Goal: Task Accomplishment & Management: Use online tool/utility

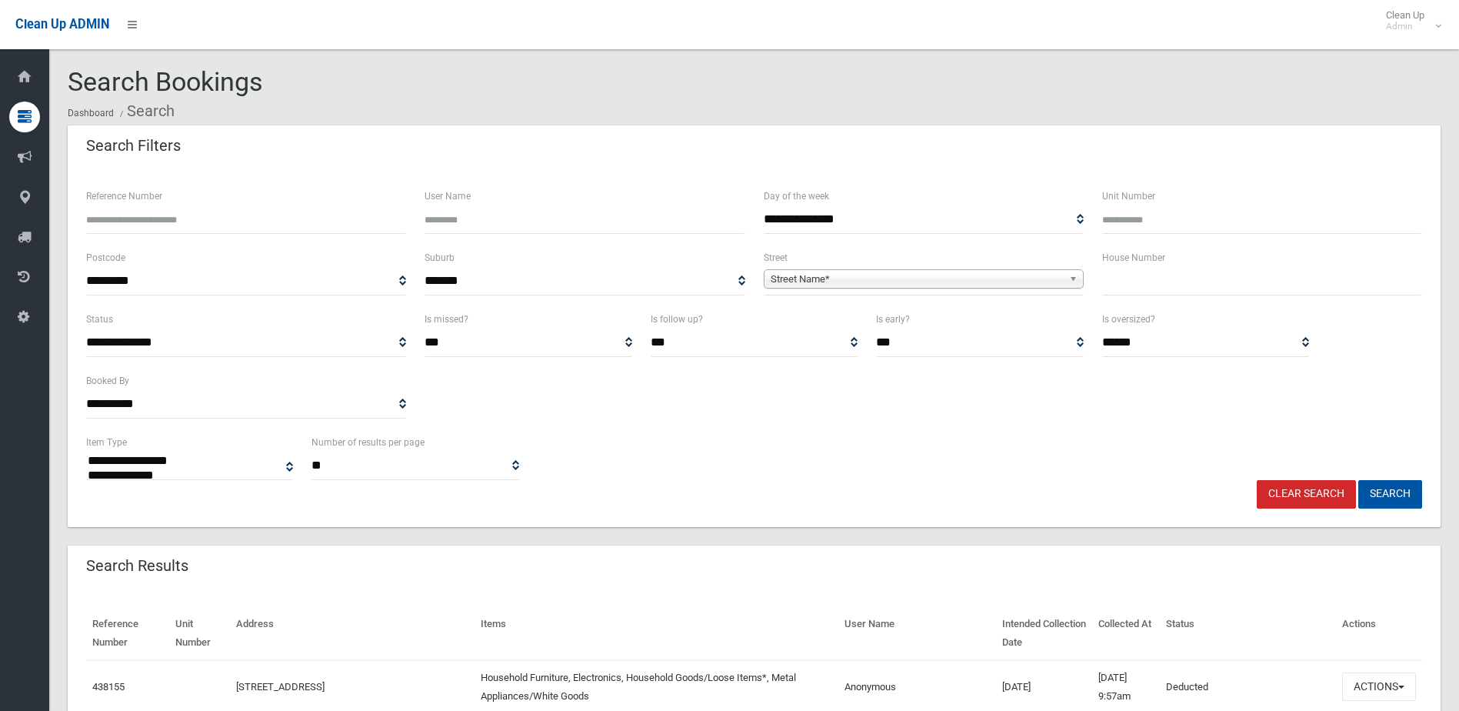
select select
click at [1119, 283] on input "text" at bounding box center [1262, 281] width 320 height 28
click at [1120, 282] on input "text" at bounding box center [1262, 281] width 320 height 28
click at [1124, 278] on input "text" at bounding box center [1262, 281] width 320 height 28
click at [1123, 278] on input "text" at bounding box center [1262, 281] width 320 height 28
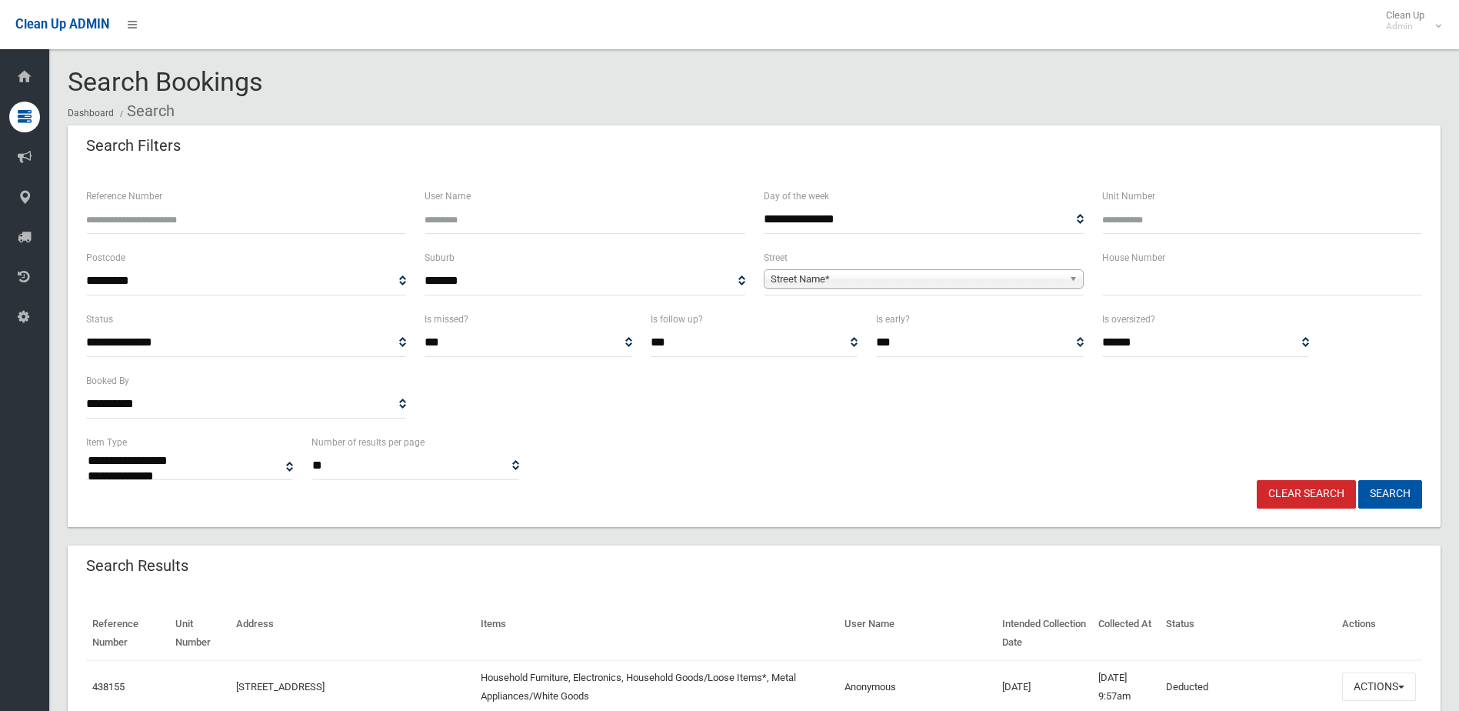
click at [1121, 278] on input "text" at bounding box center [1262, 281] width 320 height 28
type input "**"
click at [848, 283] on span "Street Name*" at bounding box center [917, 279] width 292 height 18
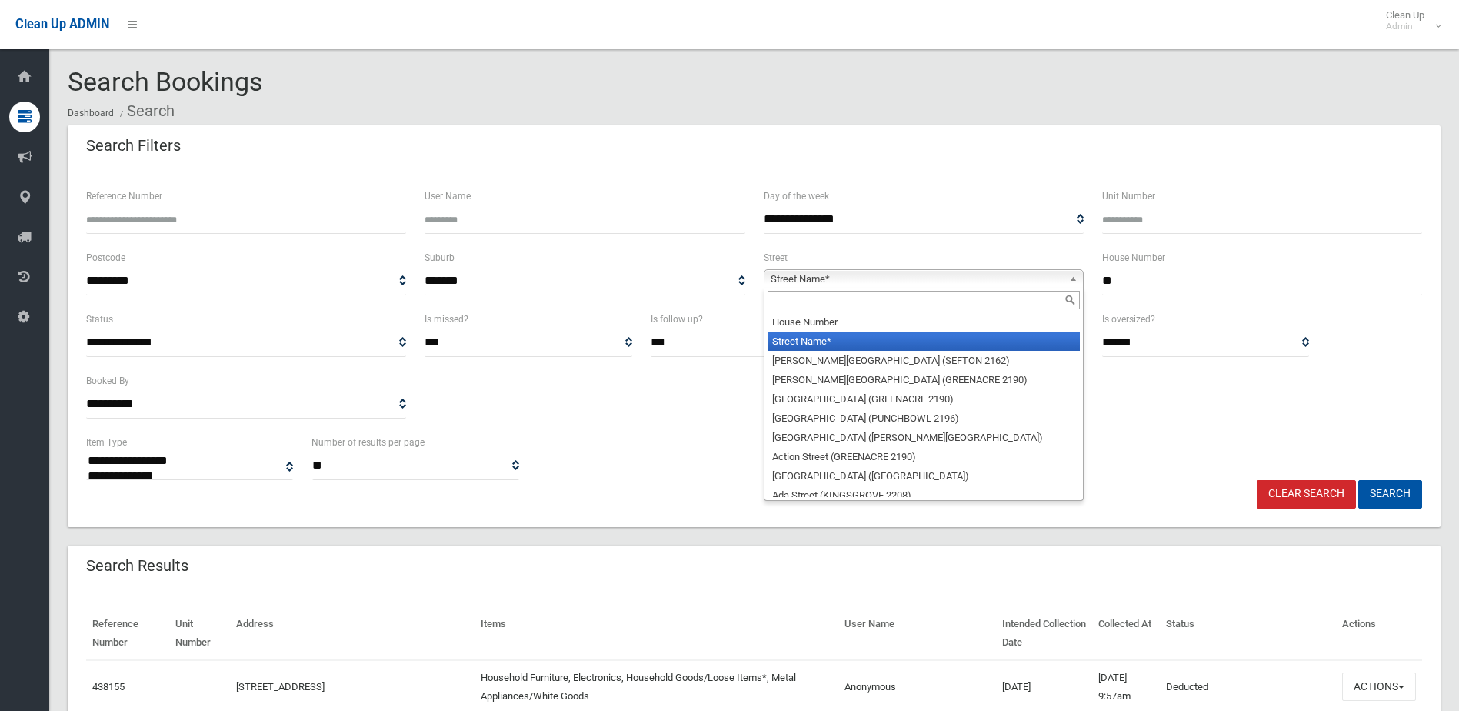
click at [834, 297] on input "text" at bounding box center [924, 300] width 312 height 18
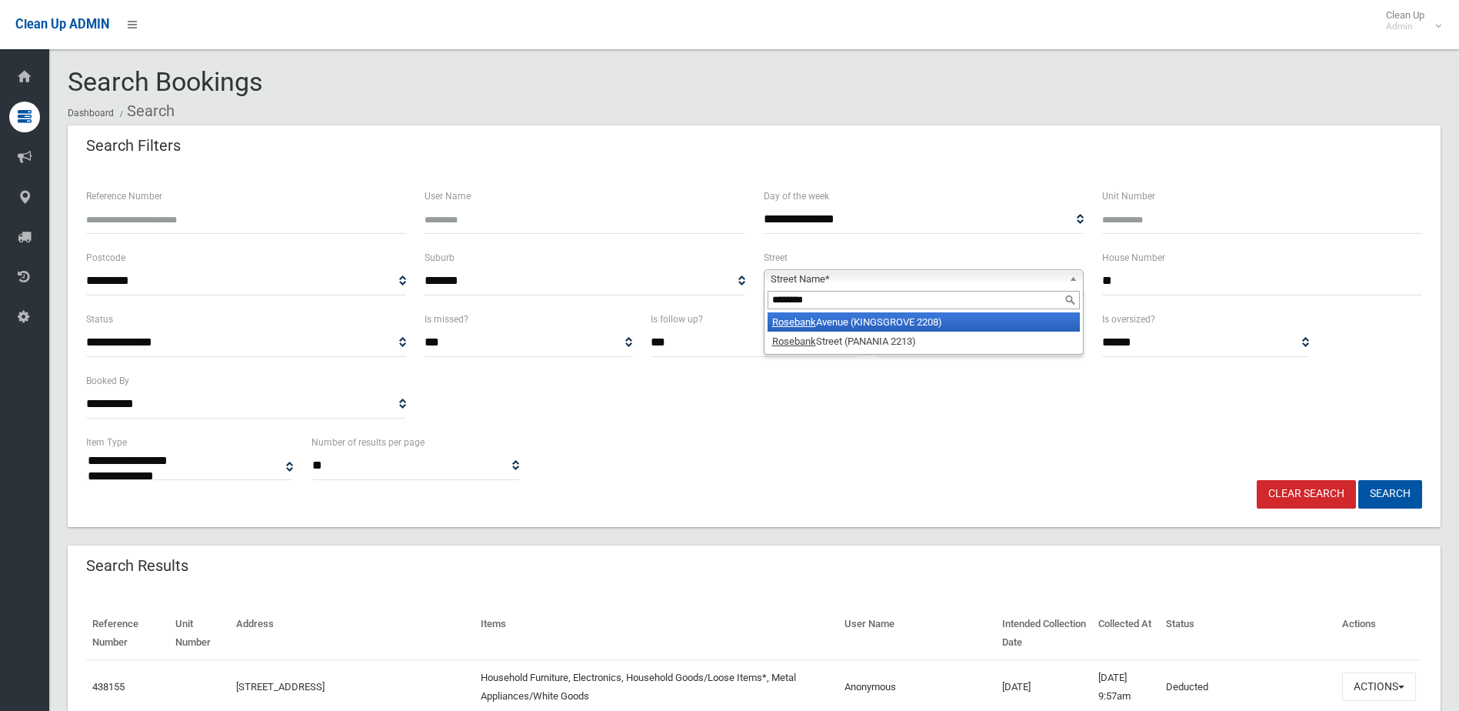
type input "********"
click at [875, 321] on li "Rosebank Avenue (KINGSGROVE 2208)" at bounding box center [924, 321] width 312 height 19
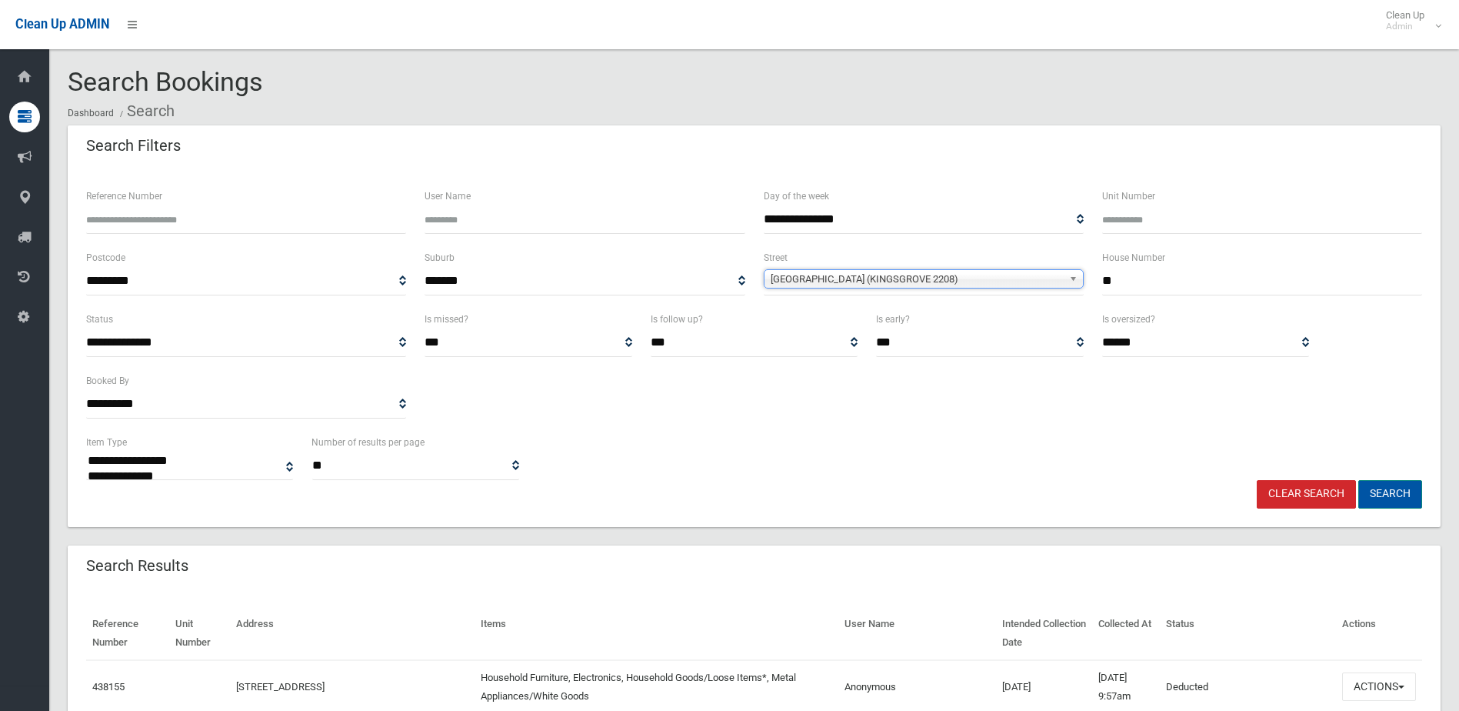
click at [1381, 495] on button "Search" at bounding box center [1390, 494] width 64 height 28
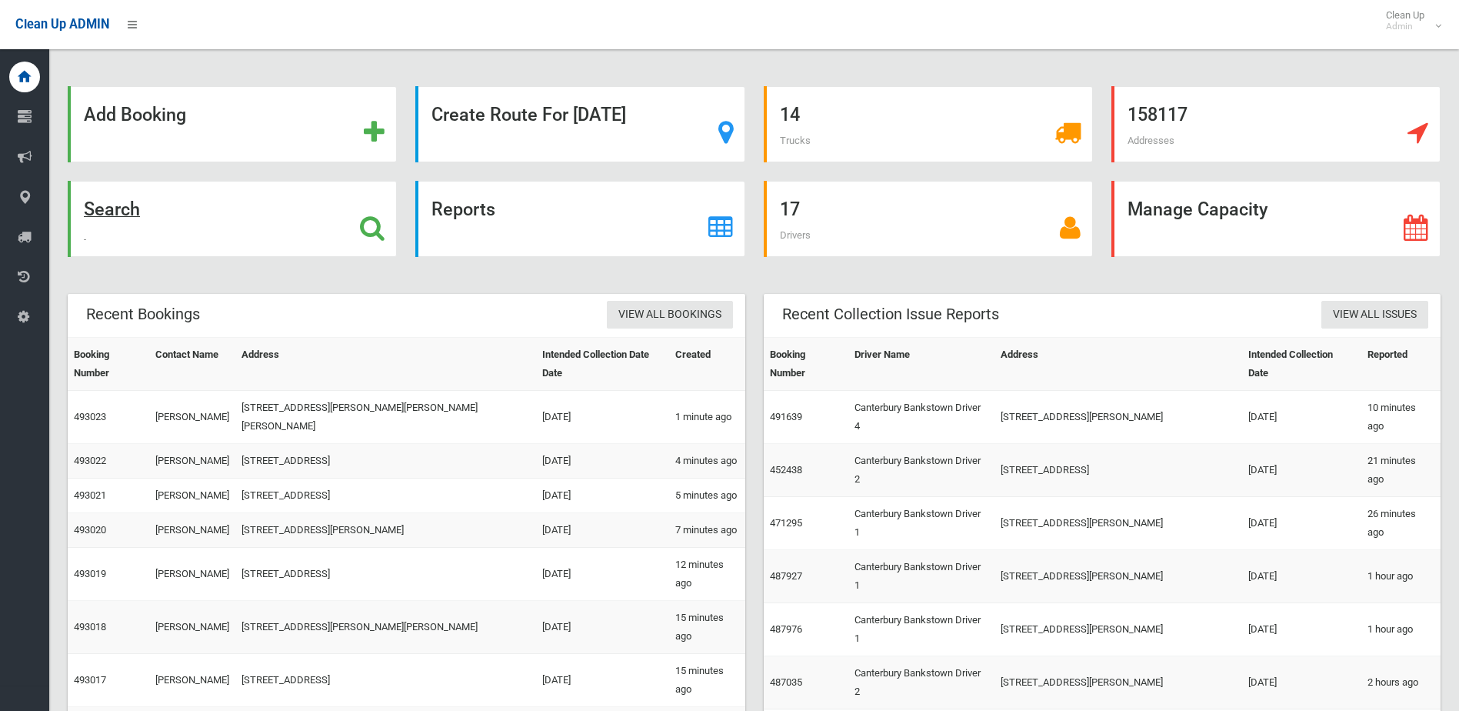
click at [123, 208] on strong "Search" at bounding box center [112, 209] width 56 height 22
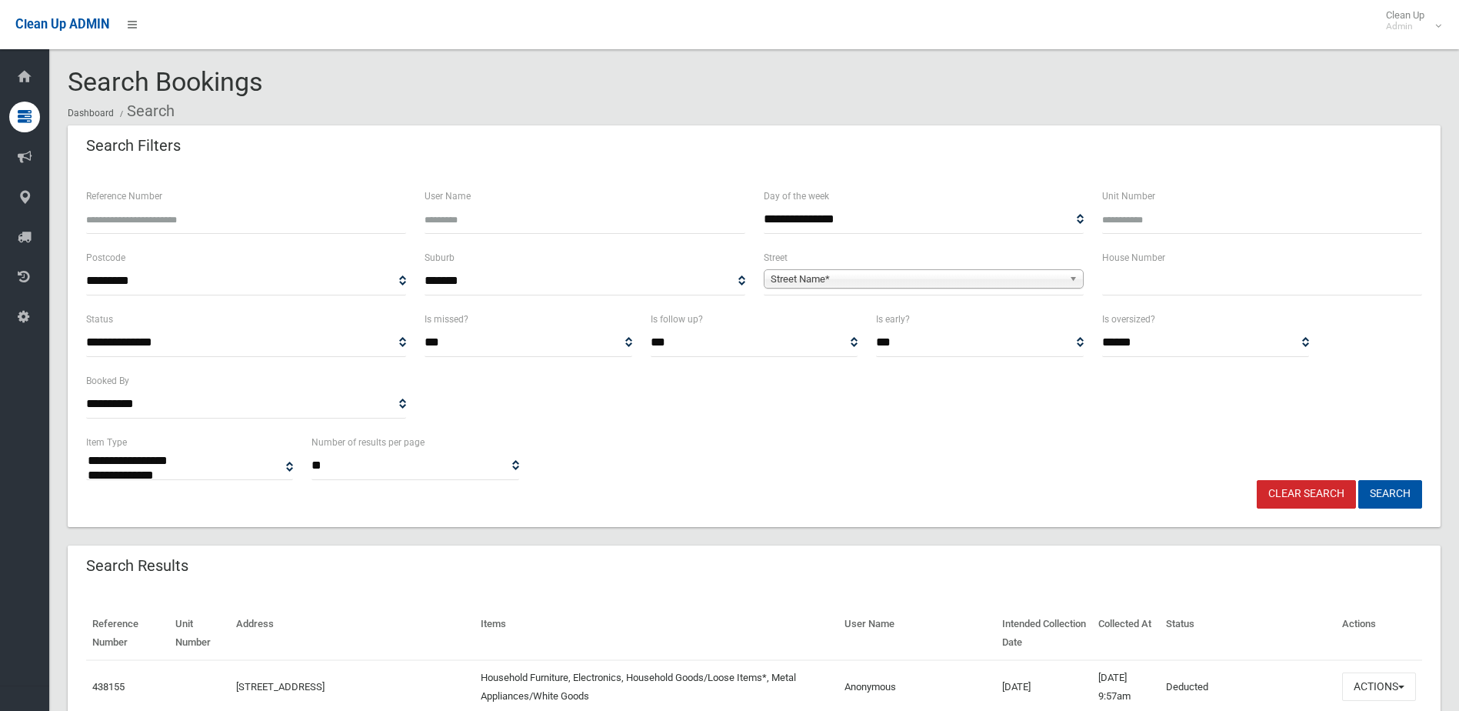
select select
click at [1237, 278] on input "text" at bounding box center [1262, 281] width 320 height 28
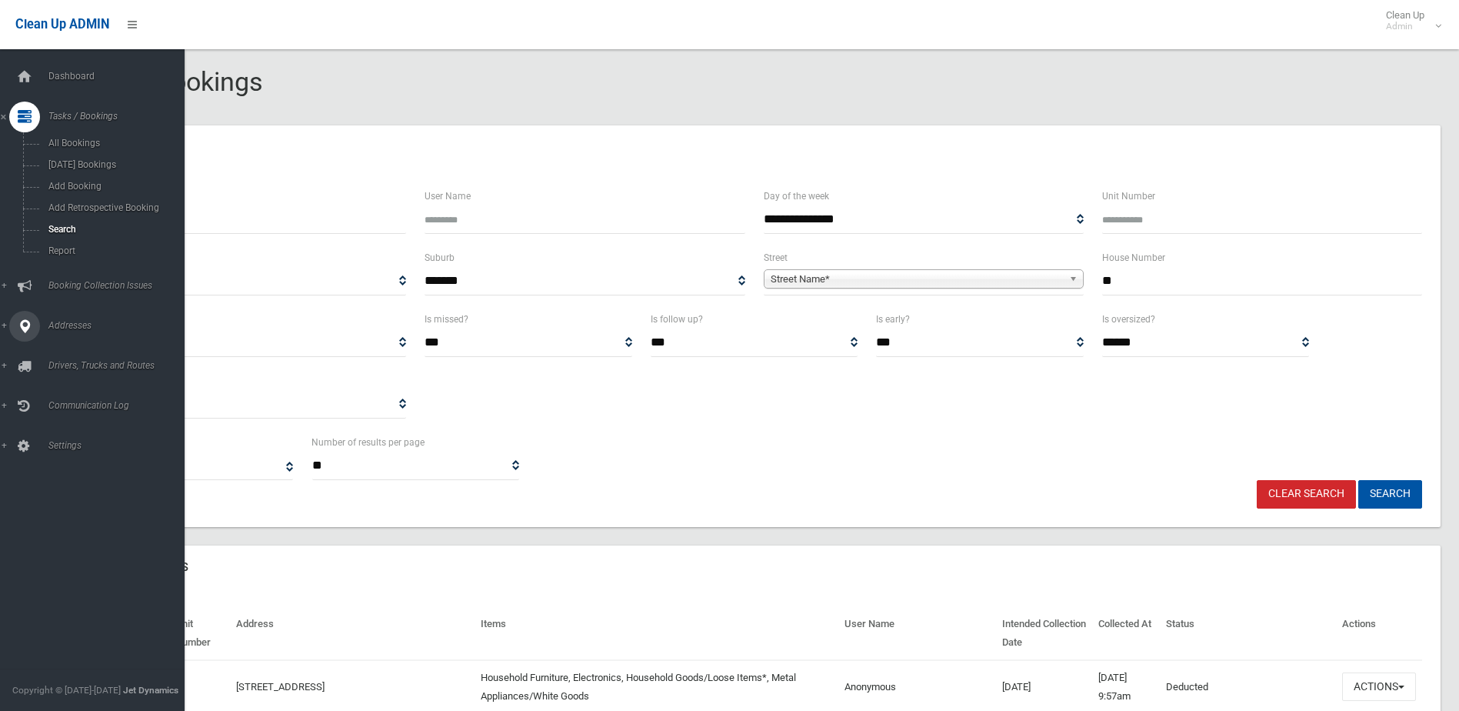
type input "**"
click at [10, 320] on div at bounding box center [24, 326] width 31 height 31
click at [63, 225] on span "All Addresses" at bounding box center [113, 223] width 139 height 11
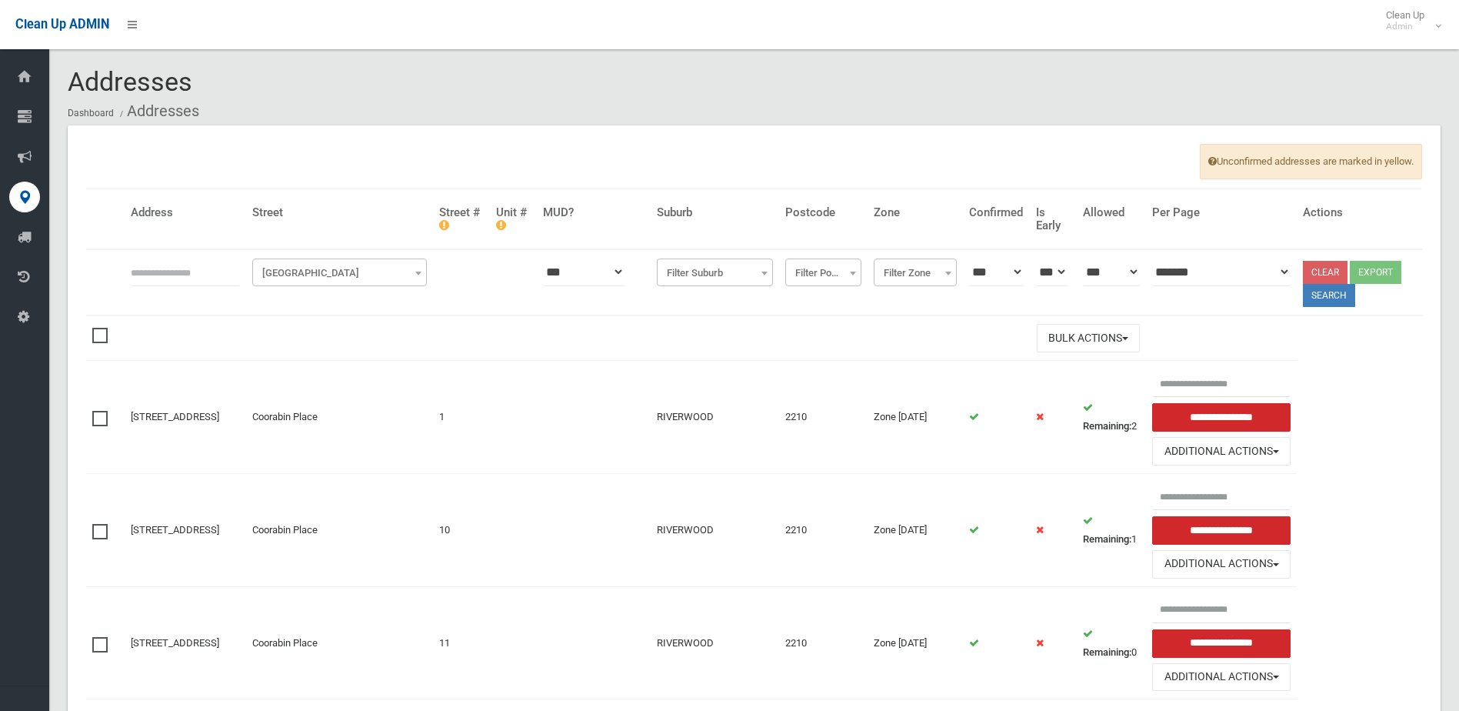
click at [162, 274] on input "text" at bounding box center [185, 272] width 109 height 28
type input "**"
click at [342, 273] on span "Filter Street" at bounding box center [339, 273] width 167 height 22
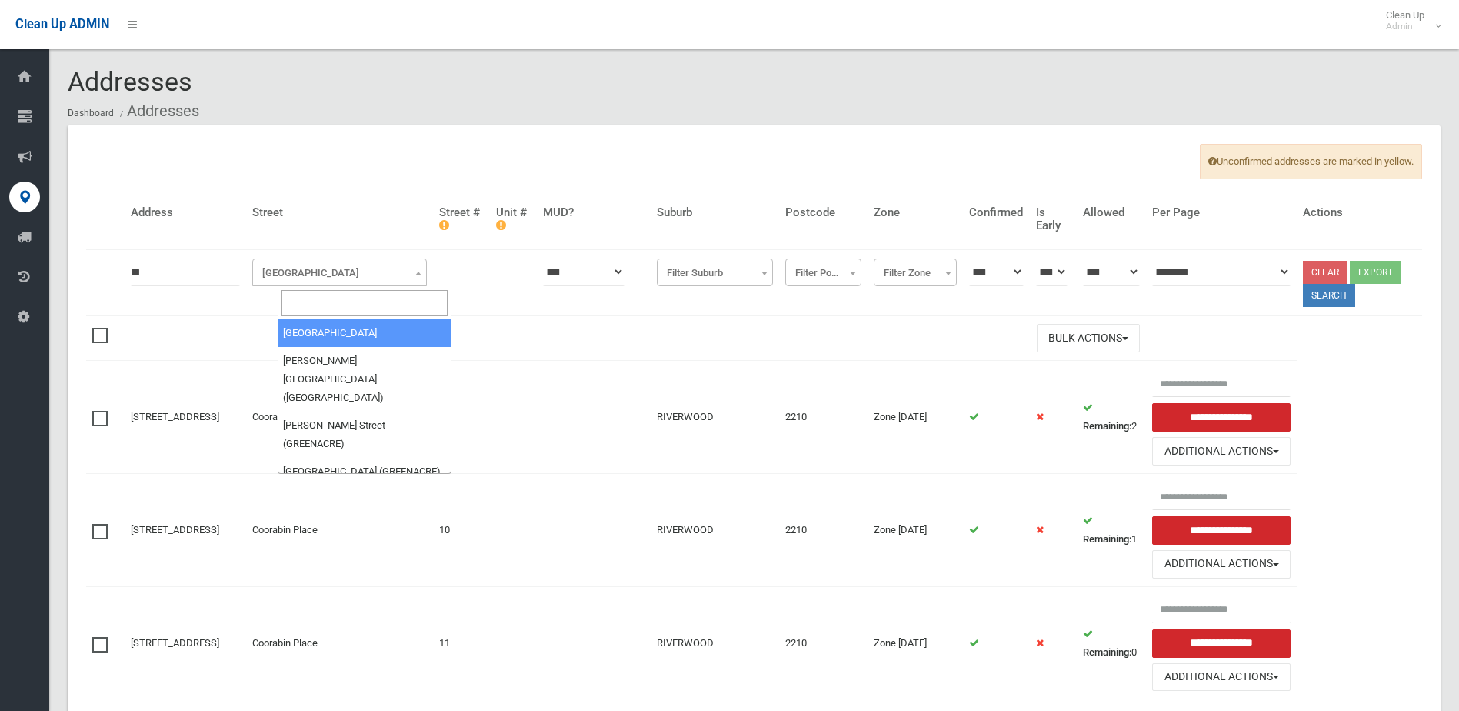
click at [340, 295] on input "search" at bounding box center [364, 303] width 167 height 26
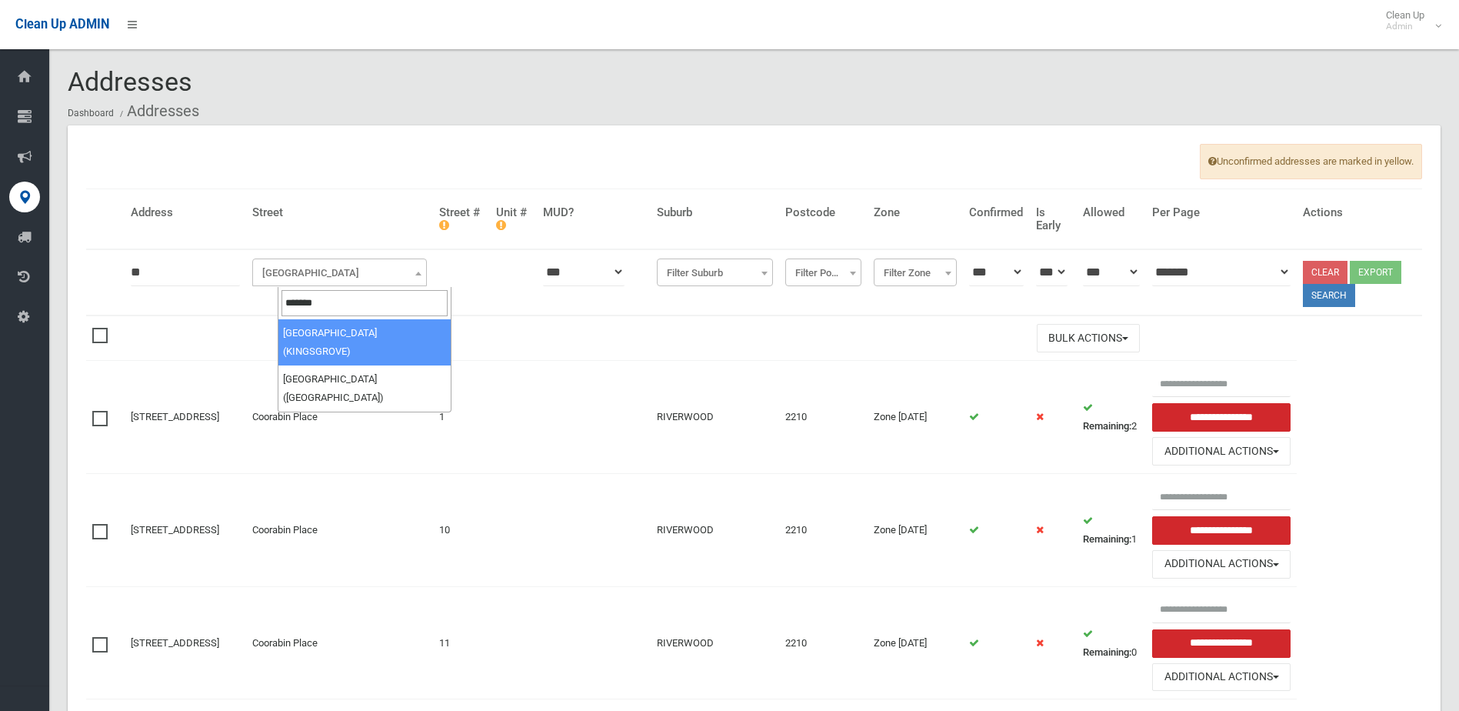
type input "********"
select select "***"
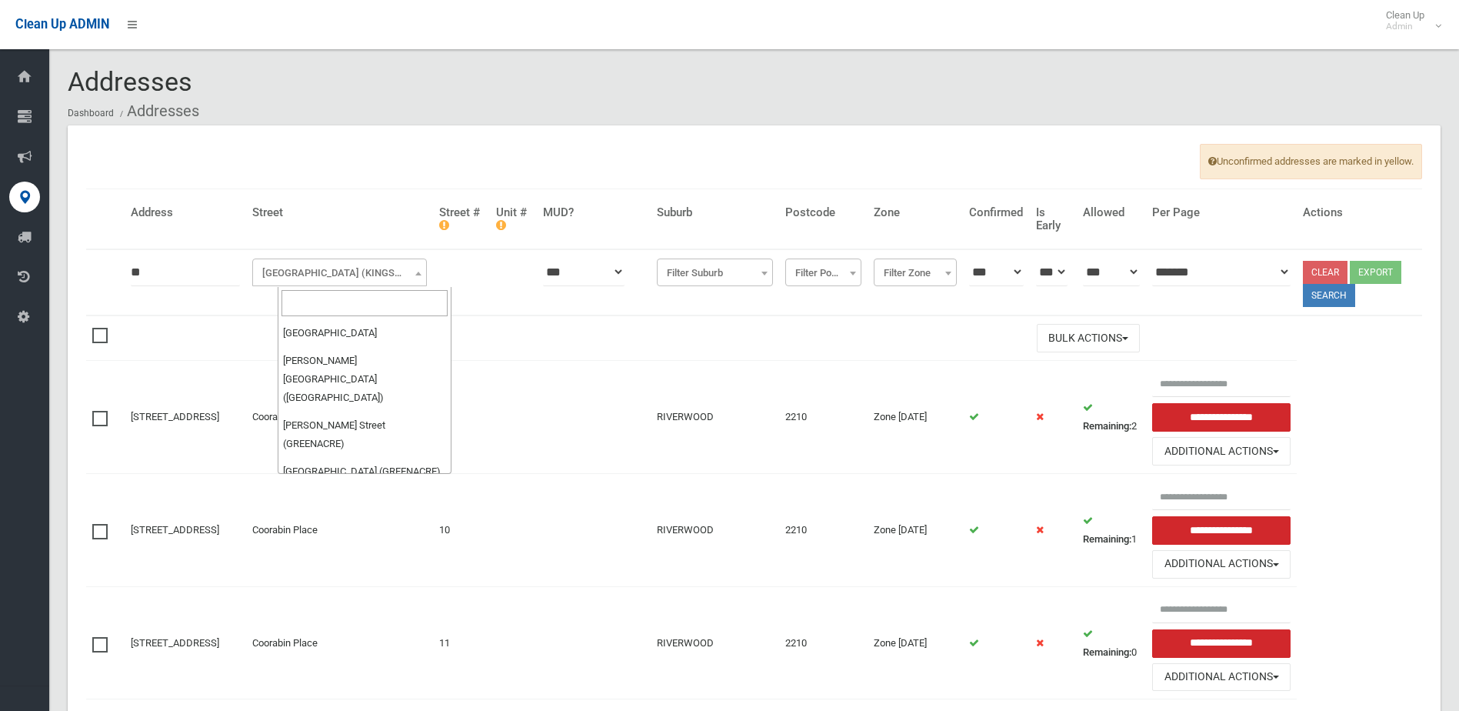
scroll to position [53410, 0]
click at [1347, 297] on button "Search" at bounding box center [1329, 295] width 52 height 23
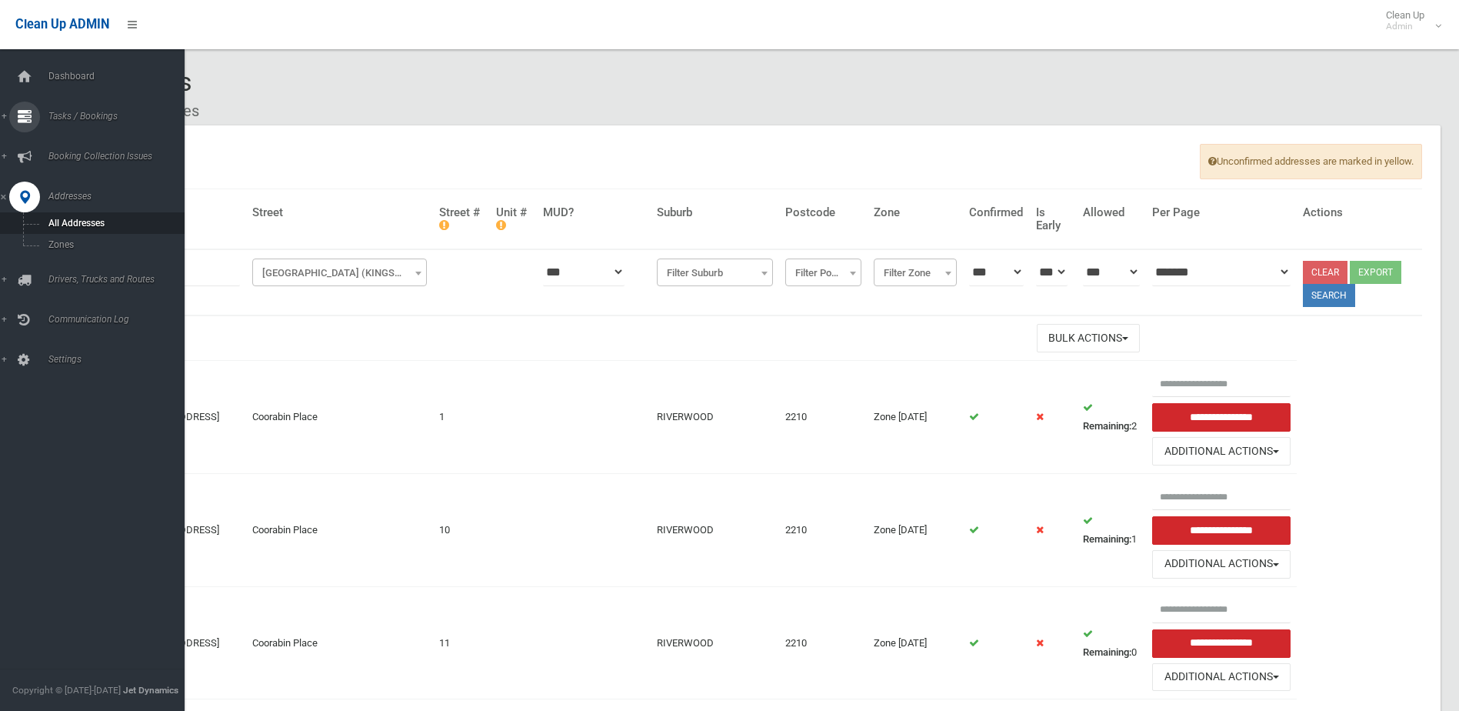
click at [5, 112] on link "Tasks / Bookings" at bounding box center [98, 117] width 196 height 31
click at [69, 228] on span "Search" at bounding box center [113, 229] width 139 height 11
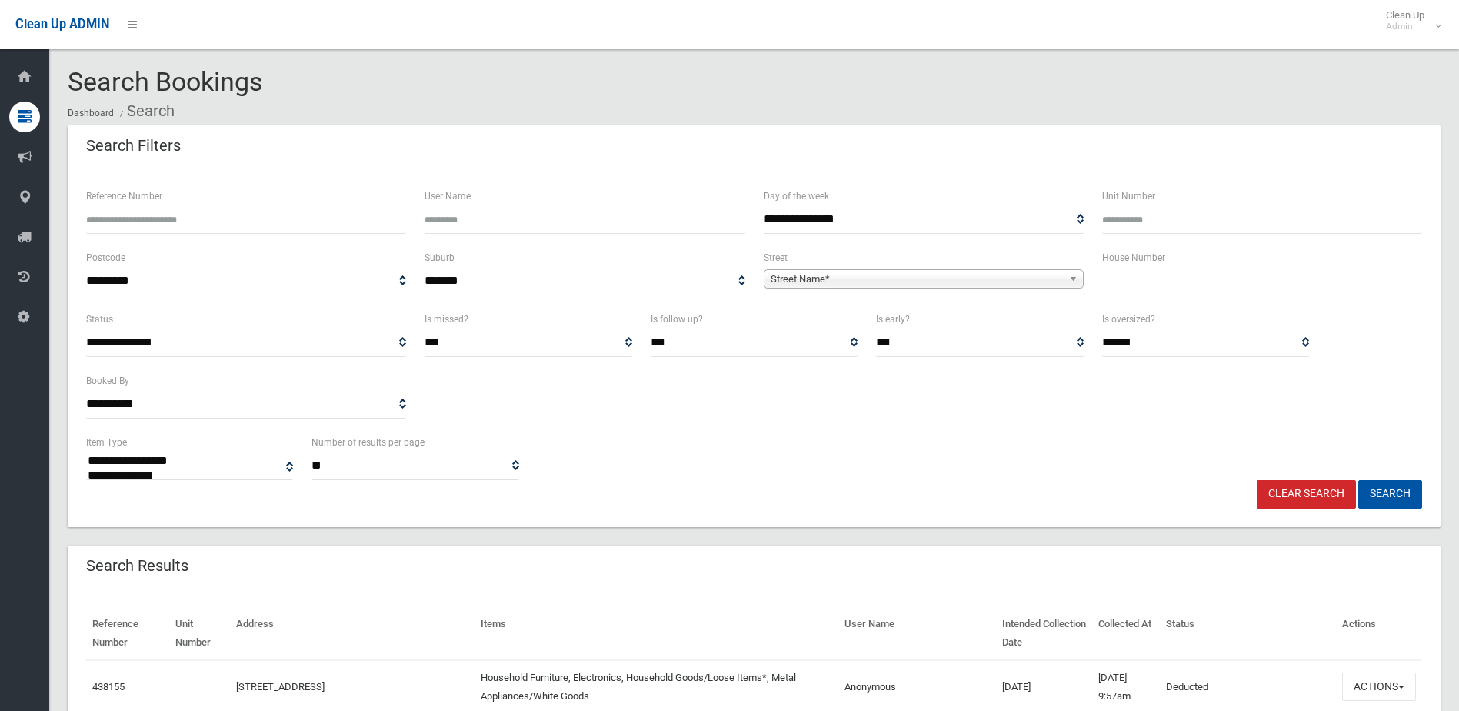
select select
click at [1138, 277] on input "text" at bounding box center [1262, 281] width 320 height 28
type input "**"
click at [794, 274] on span "Street Name*" at bounding box center [917, 279] width 292 height 18
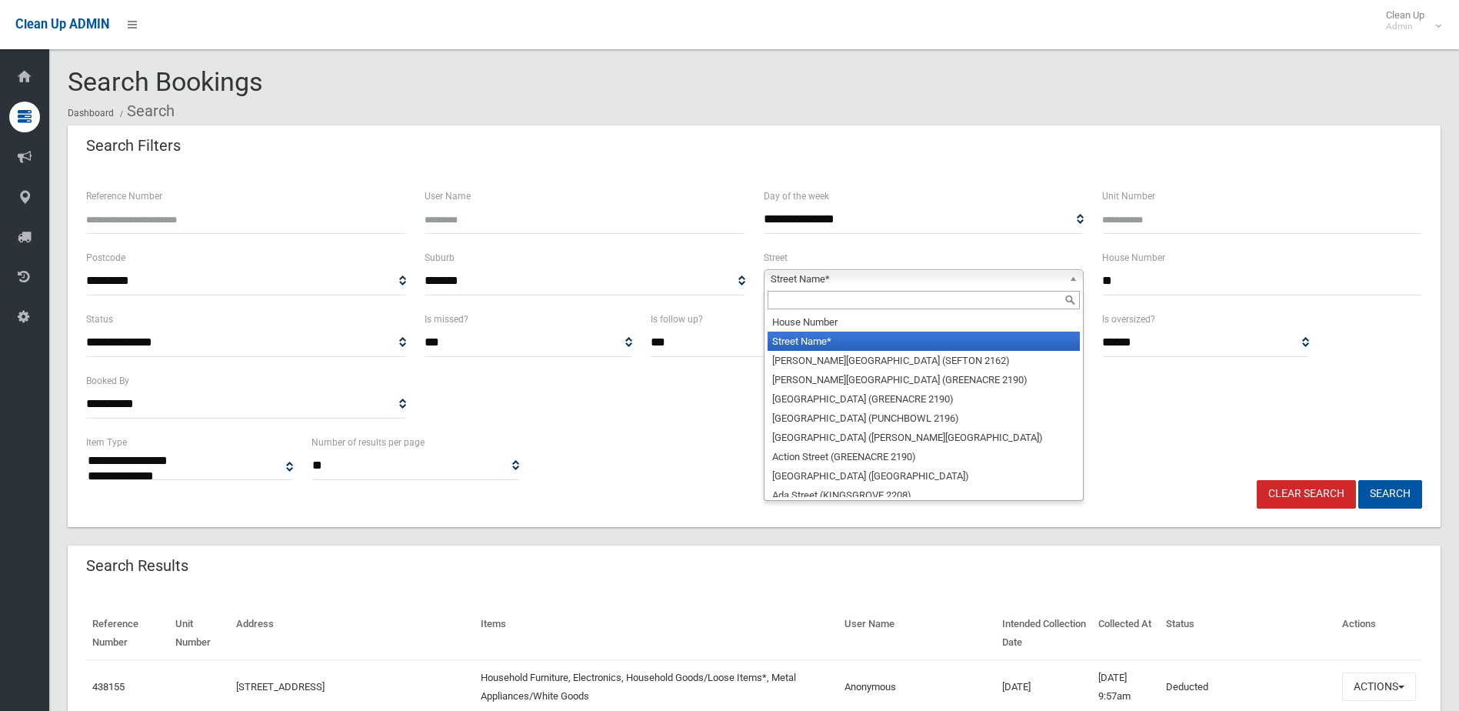
click at [794, 307] on input "text" at bounding box center [924, 300] width 312 height 18
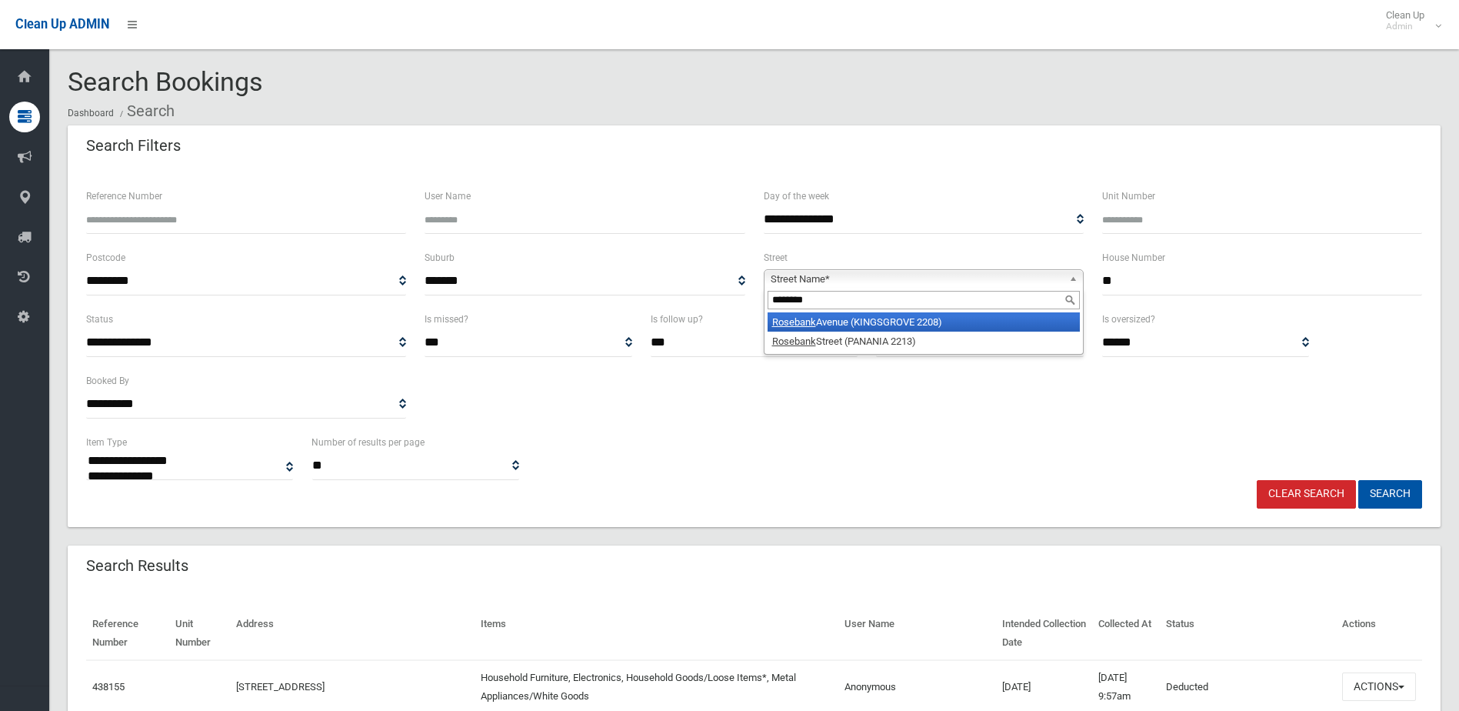
type input "********"
click at [822, 324] on li "Rosebank Avenue (KINGSGROVE 2208)" at bounding box center [924, 321] width 312 height 19
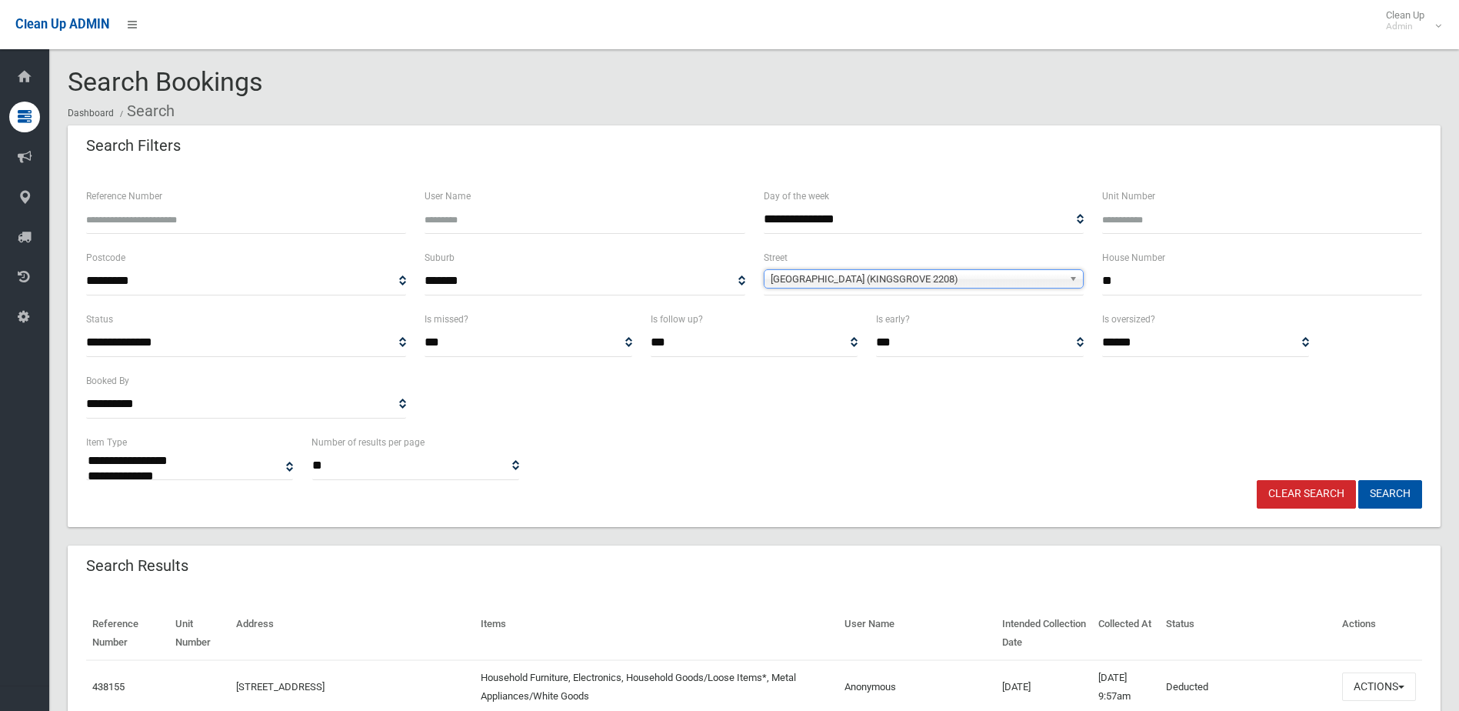
click at [1358, 480] on button "Search" at bounding box center [1390, 494] width 64 height 28
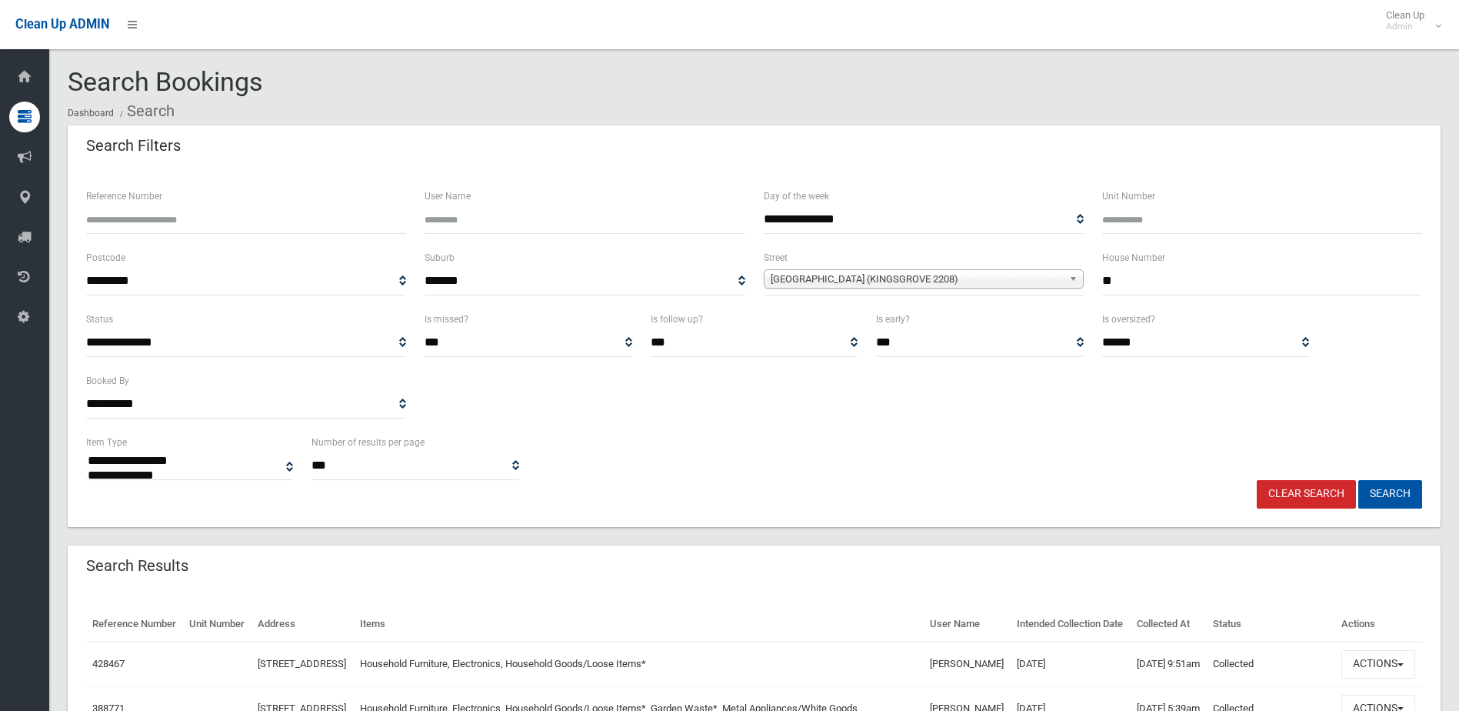
select select
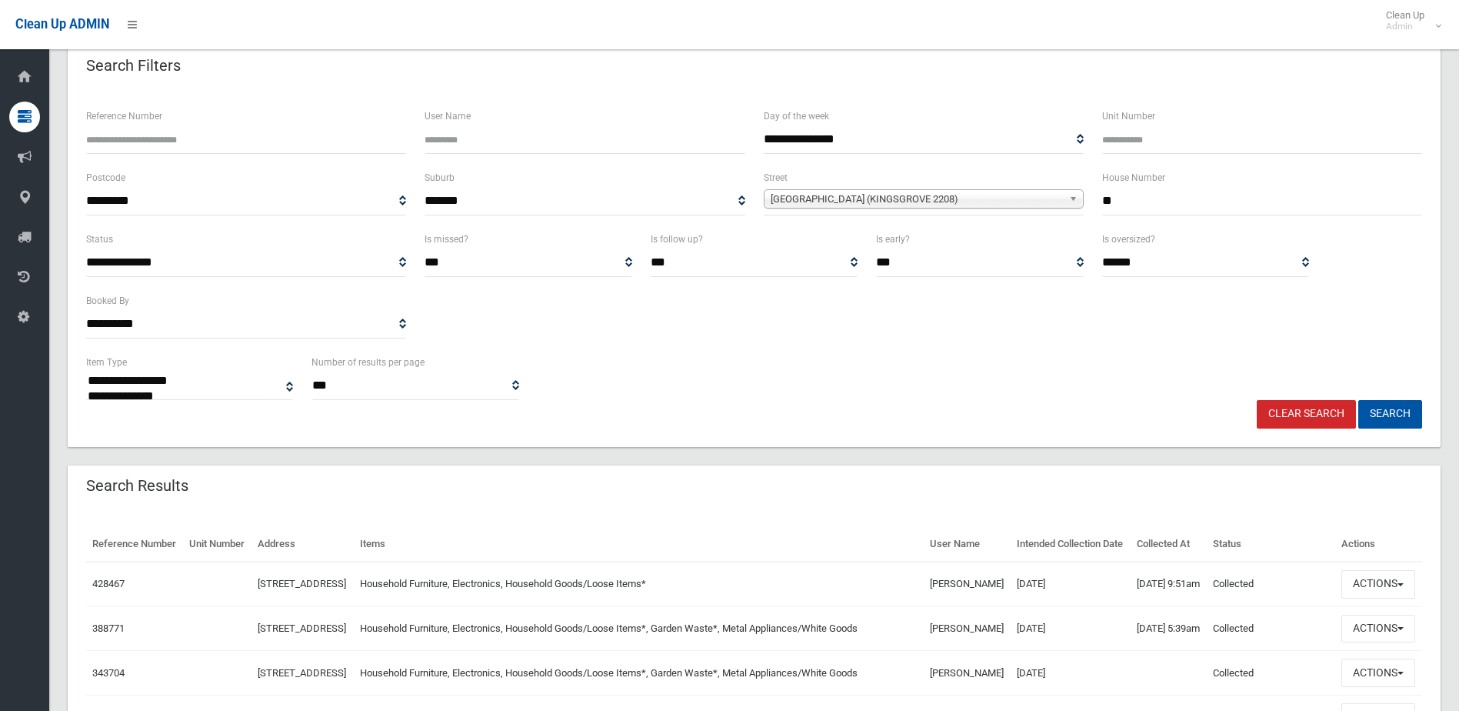
scroll to position [288, 0]
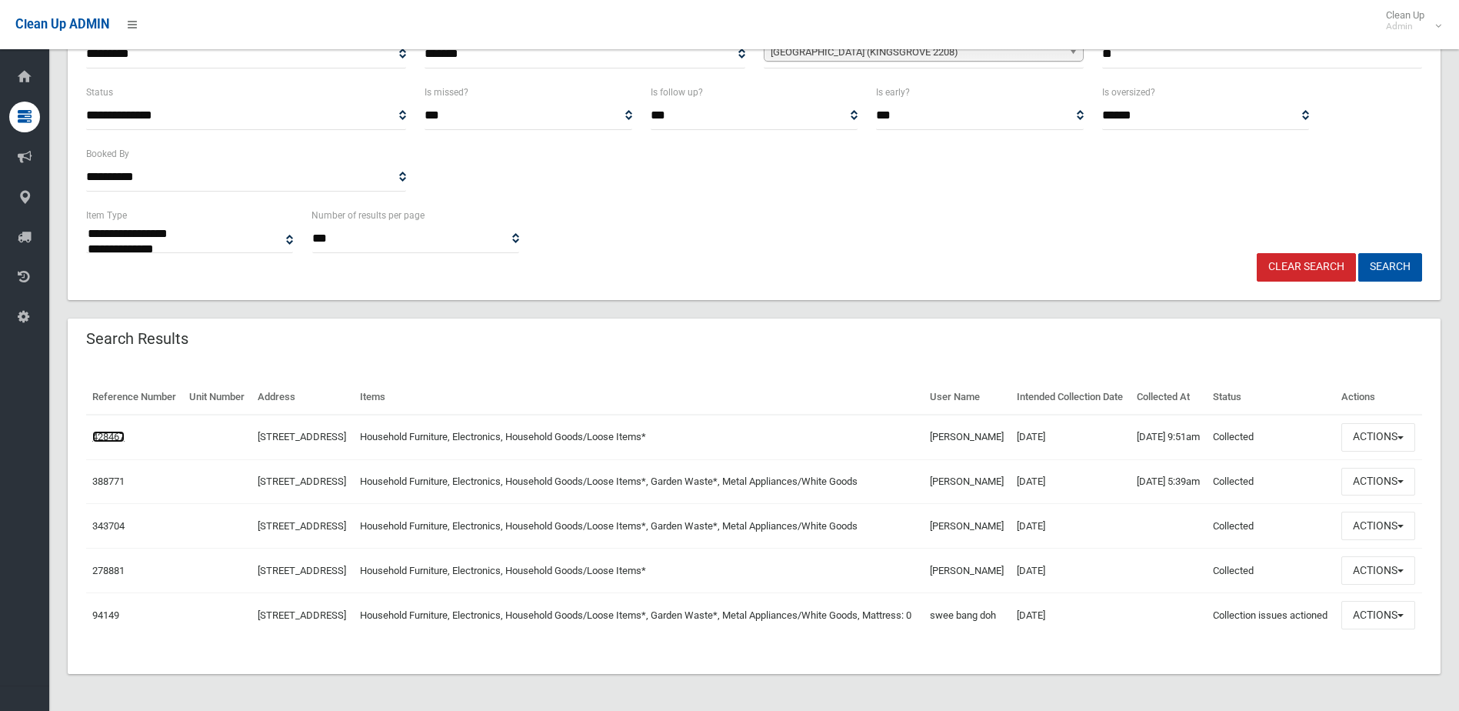
click at [108, 431] on link "428467" at bounding box center [108, 437] width 32 height 12
click at [105, 475] on link "388771" at bounding box center [108, 481] width 32 height 12
click at [112, 431] on link "428467" at bounding box center [108, 437] width 32 height 12
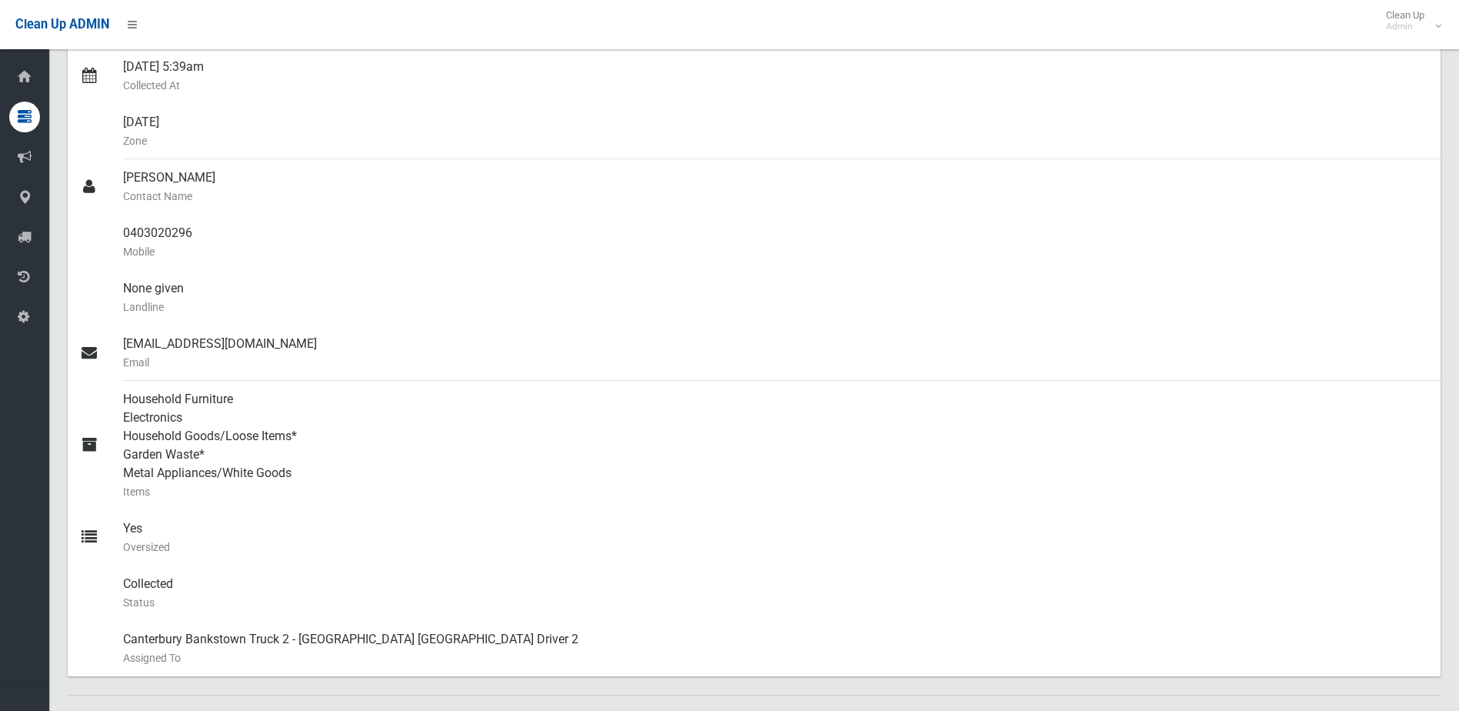
scroll to position [385, 0]
